Goal: Task Accomplishment & Management: Use online tool/utility

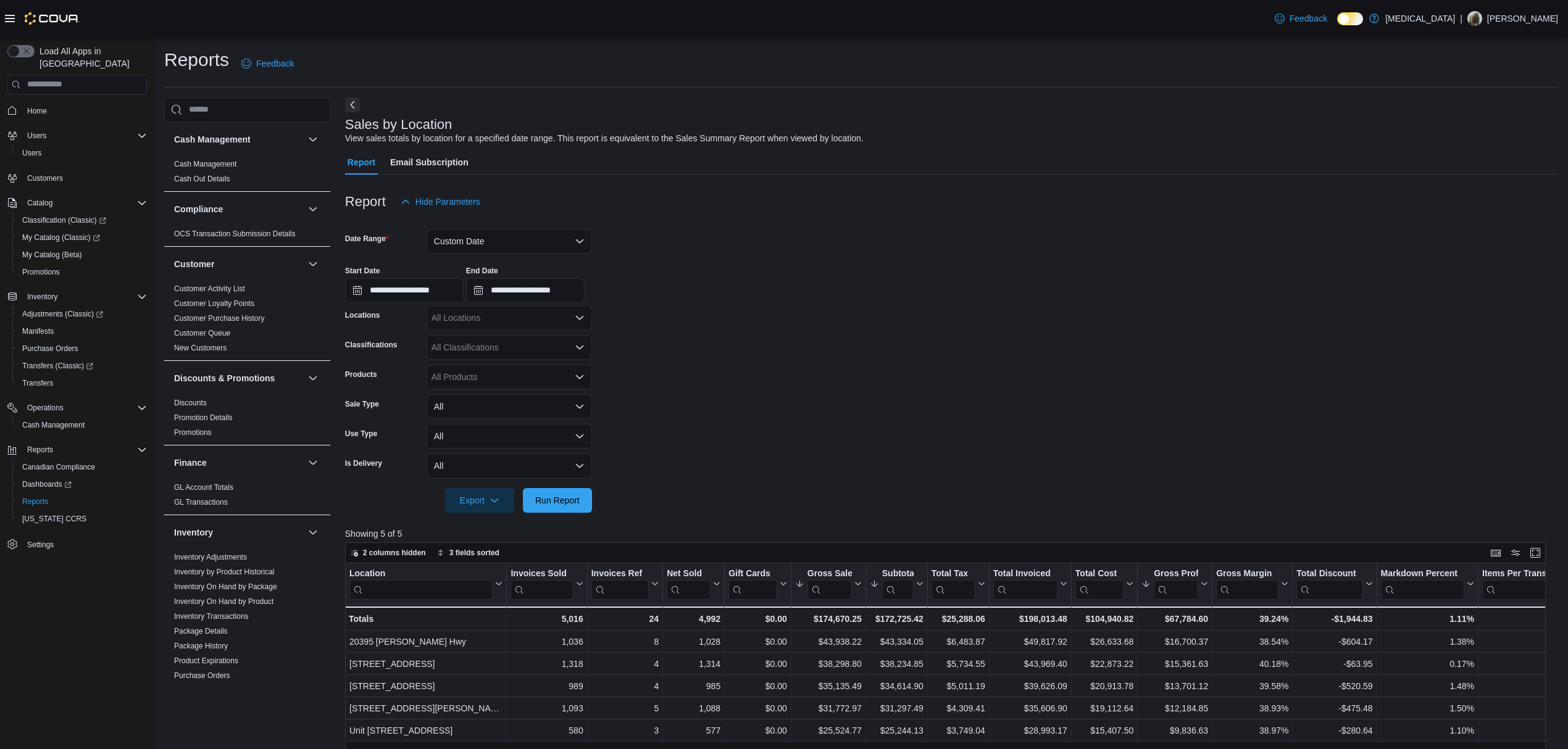
scroll to position [82, 0]
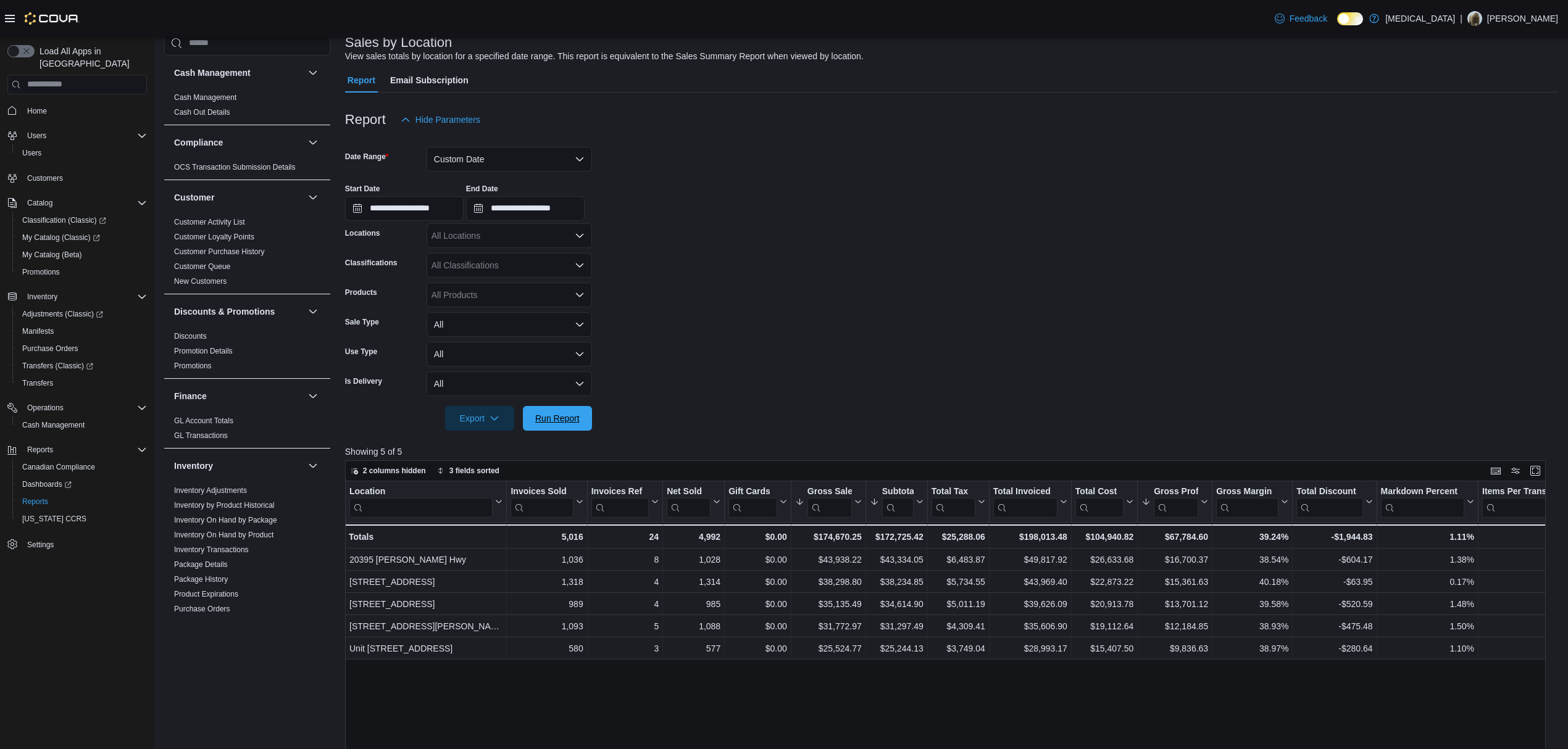
click at [580, 430] on span "Run Report" at bounding box center [557, 418] width 54 height 24
